Goal: Check status

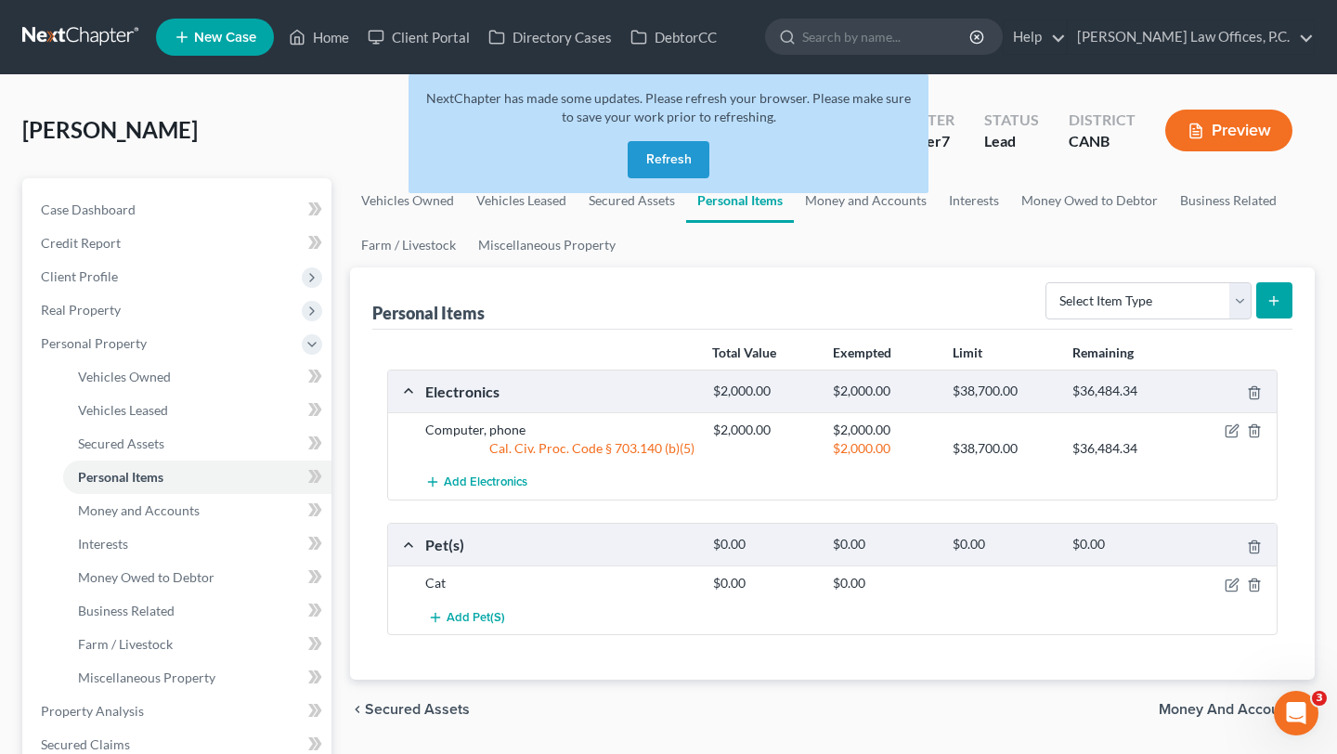
click at [663, 169] on button "Refresh" at bounding box center [669, 159] width 82 height 37
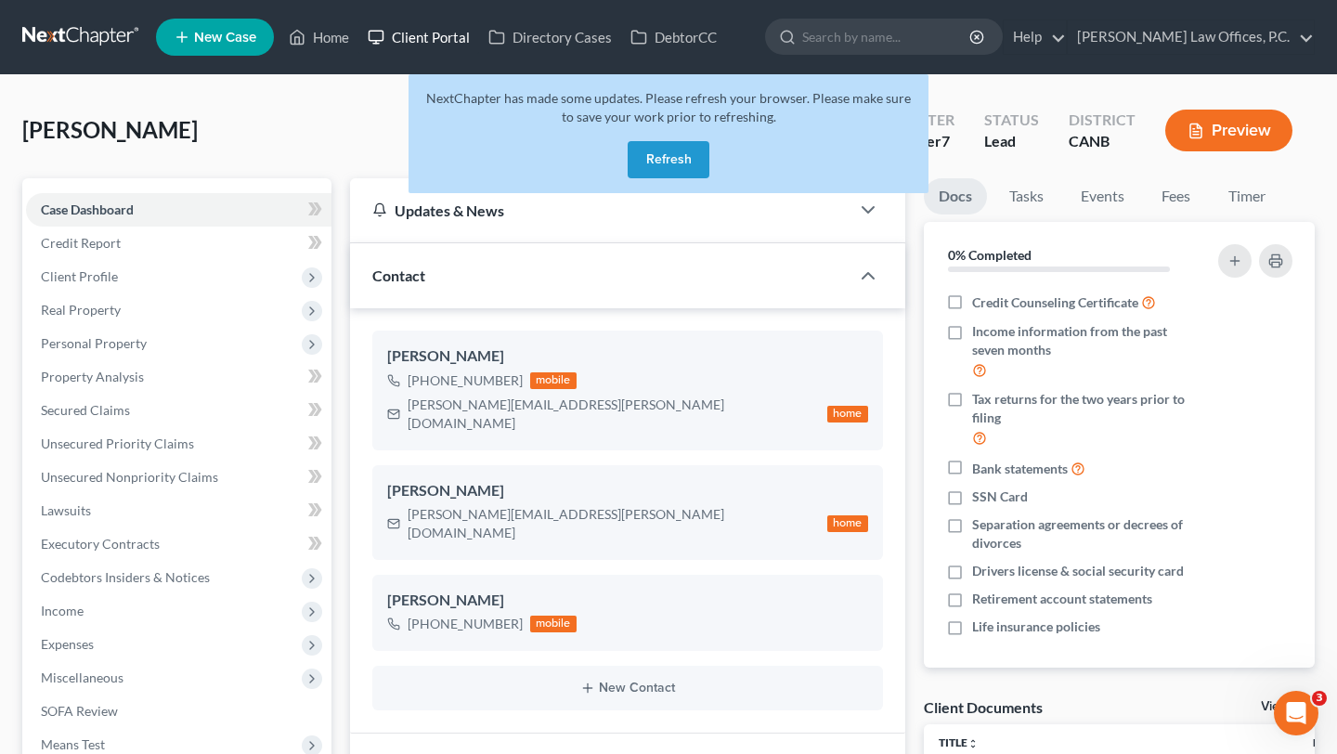
click at [413, 41] on link "Client Portal" at bounding box center [418, 36] width 121 height 33
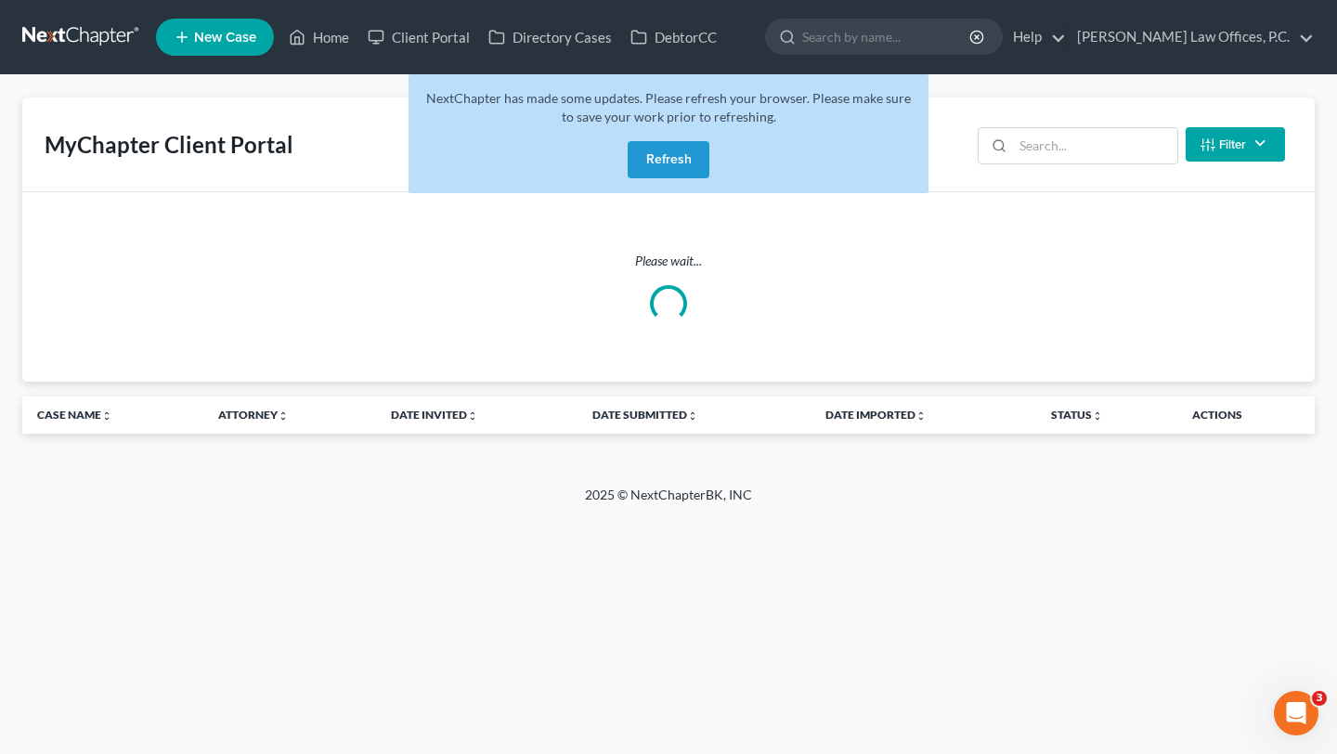
click at [646, 149] on button "Refresh" at bounding box center [669, 159] width 82 height 37
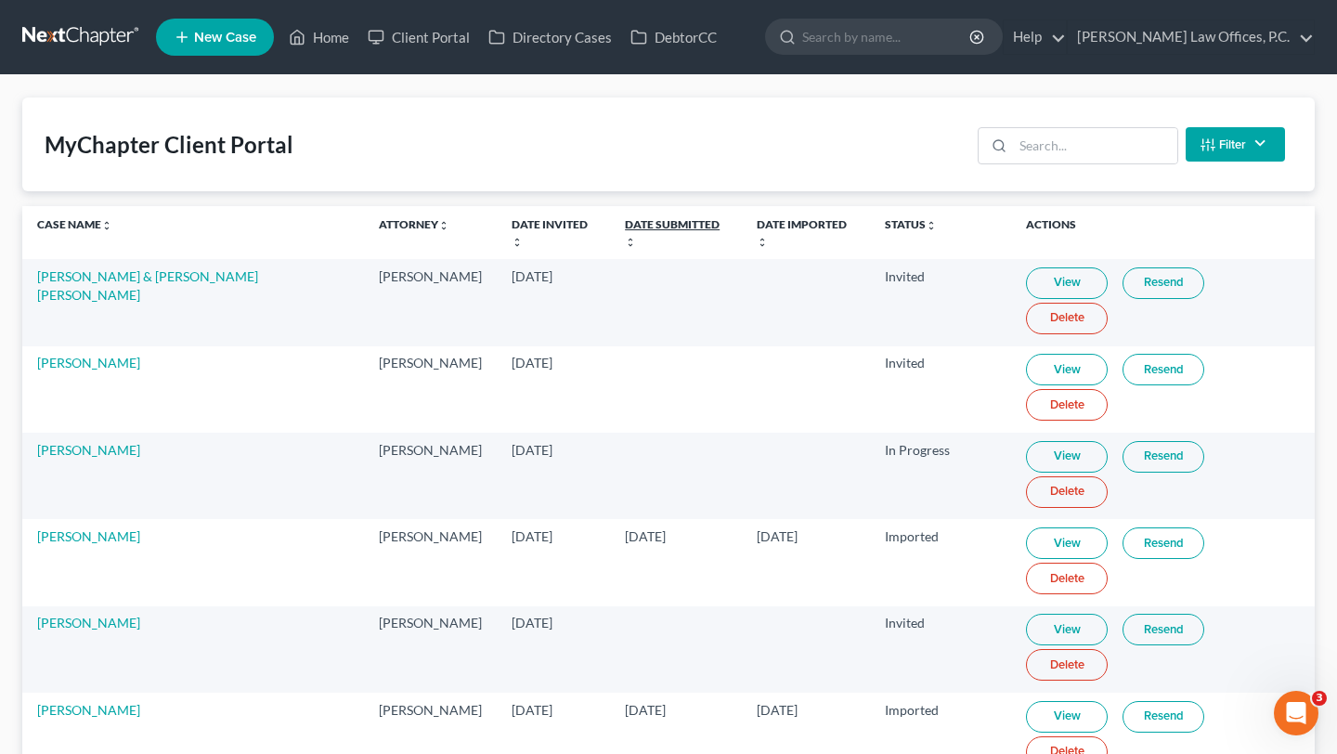
click at [625, 220] on link "Date Submitted unfold_more expand_more expand_less" at bounding box center [672, 232] width 95 height 30
click at [624, 220] on link "Date Submitted unfold_more expand_more expand_less" at bounding box center [671, 232] width 95 height 30
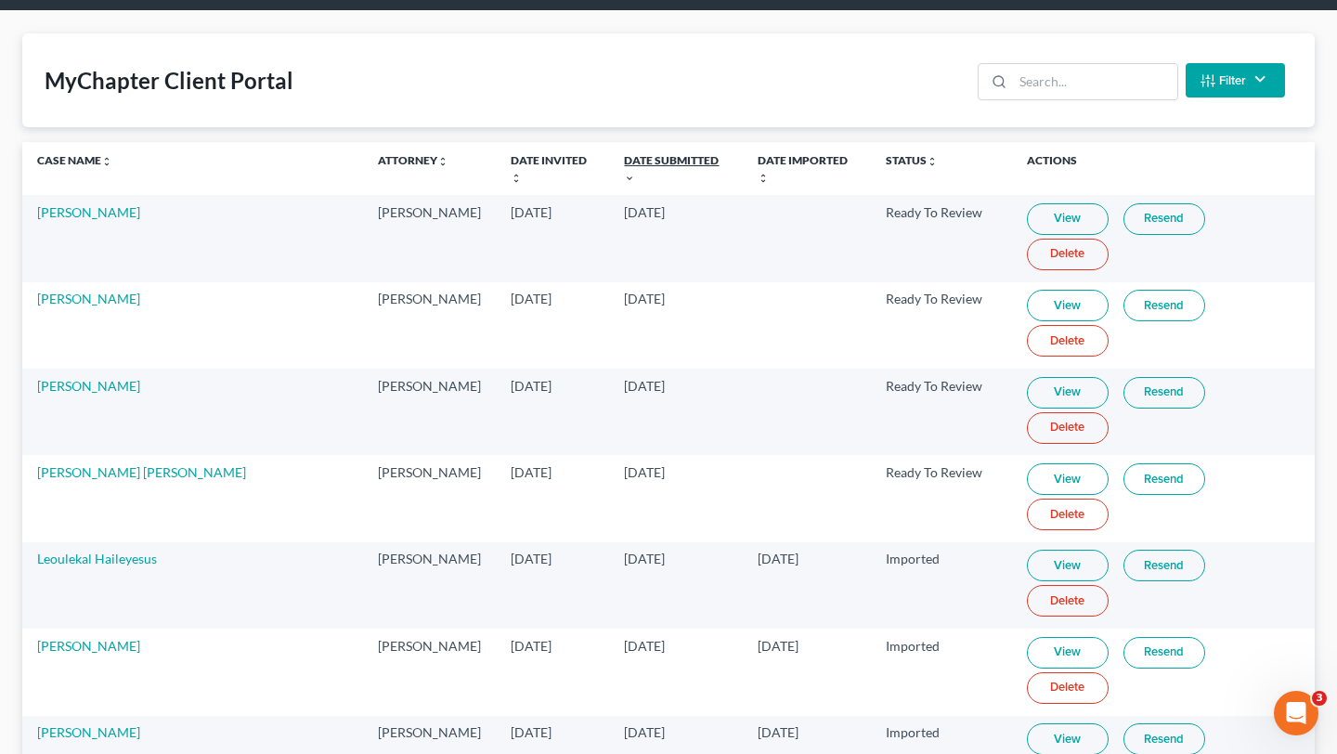
scroll to position [84, 0]
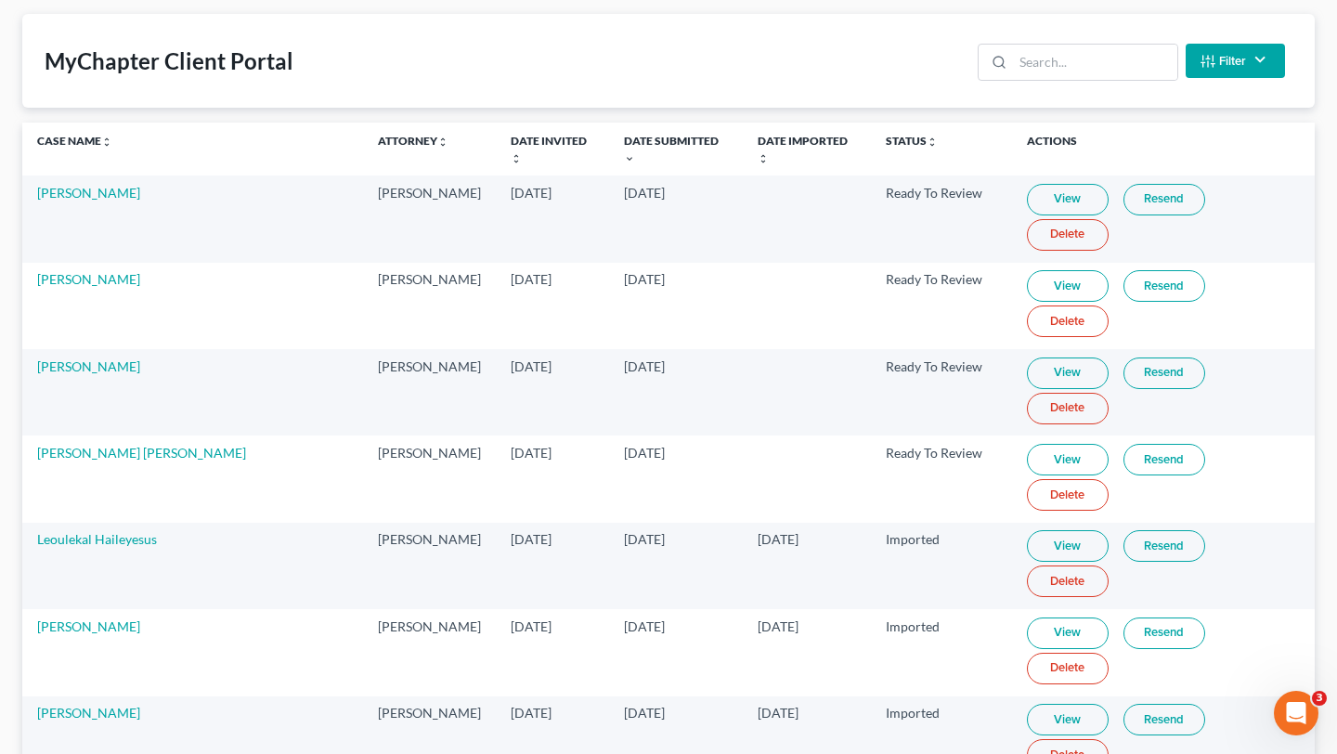
click at [1045, 357] on link "View" at bounding box center [1068, 373] width 82 height 32
